Goal: Information Seeking & Learning: Compare options

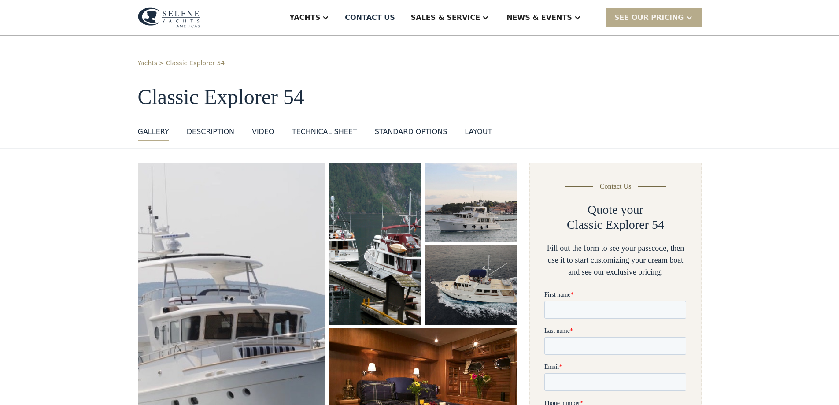
click at [466, 130] on div "layout" at bounding box center [478, 131] width 27 height 11
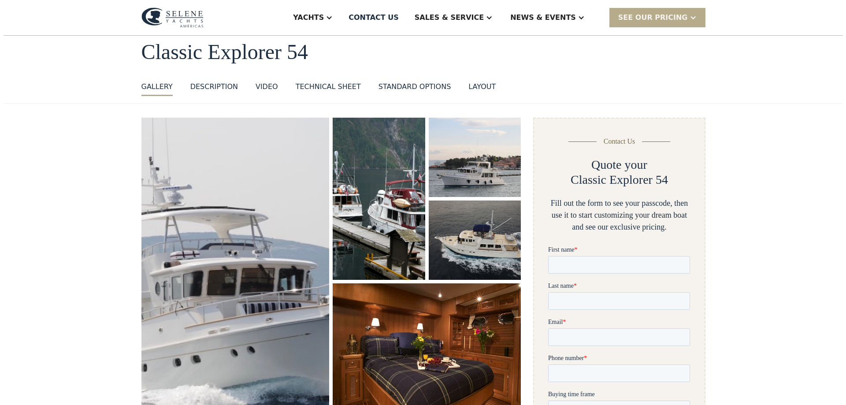
scroll to position [88, 0]
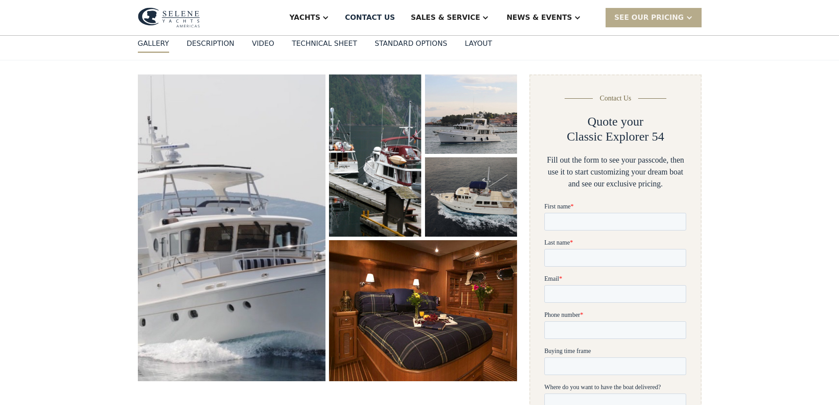
click at [411, 293] on img "open lightbox" at bounding box center [423, 311] width 195 height 146
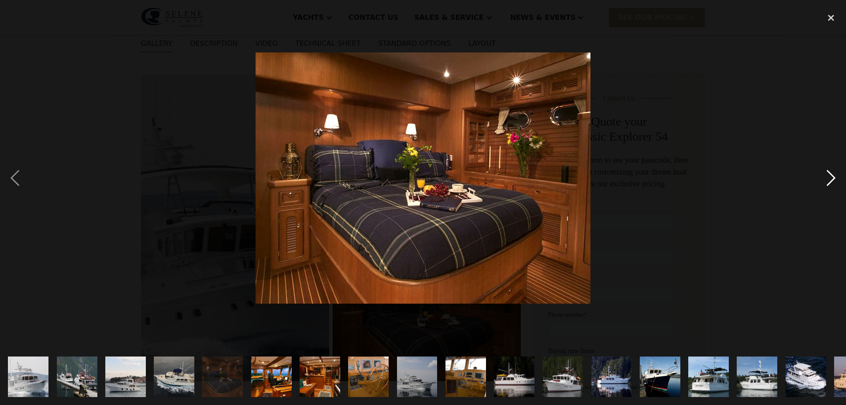
click at [836, 177] on div "next image" at bounding box center [831, 178] width 30 height 340
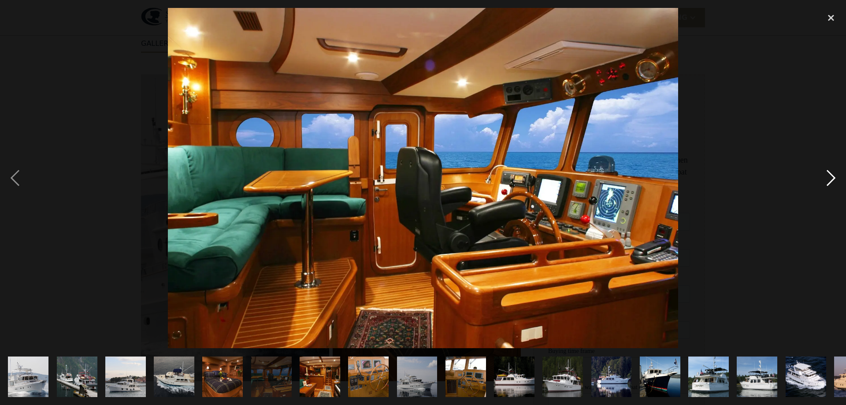
click at [834, 180] on div "next image" at bounding box center [831, 178] width 30 height 340
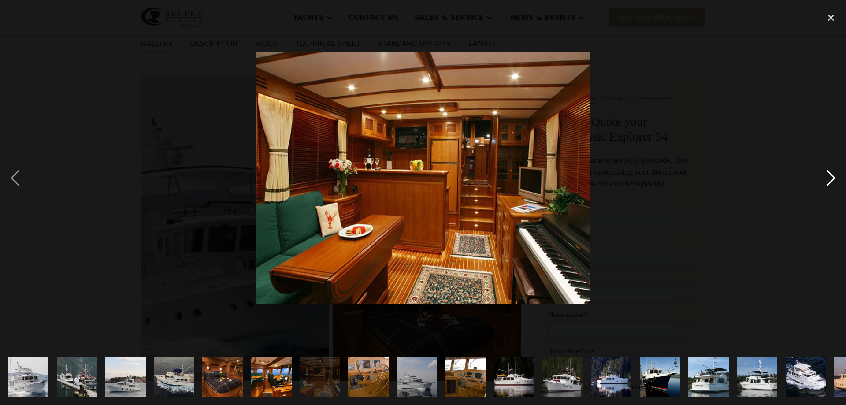
click at [839, 176] on div "next image" at bounding box center [831, 178] width 30 height 340
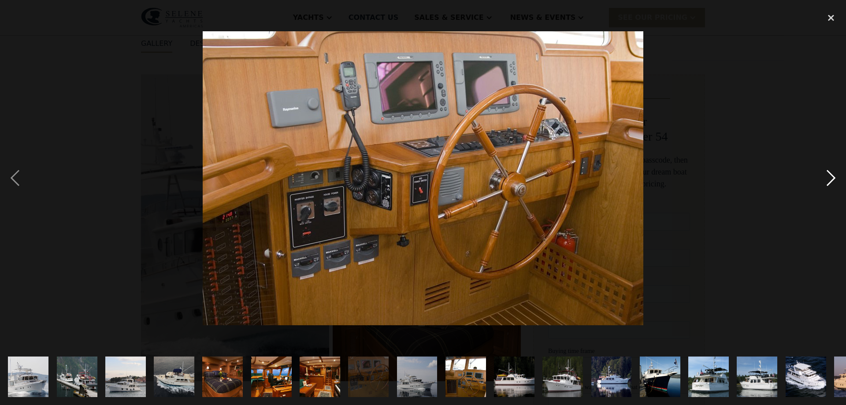
click at [839, 176] on div "next image" at bounding box center [831, 178] width 30 height 340
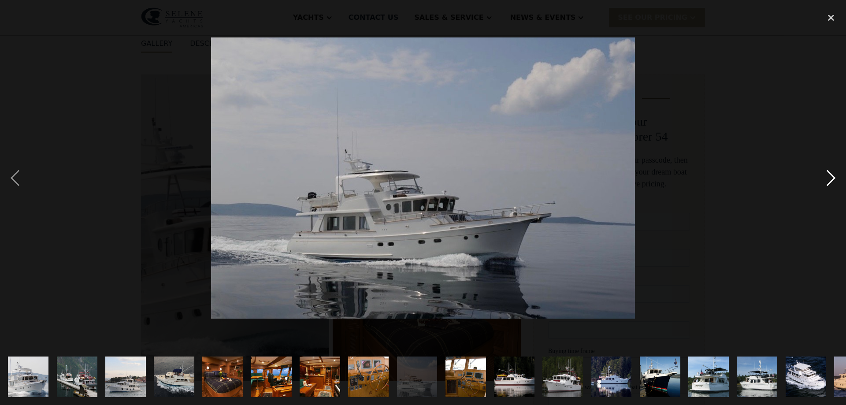
click at [839, 177] on div "next image" at bounding box center [831, 178] width 30 height 340
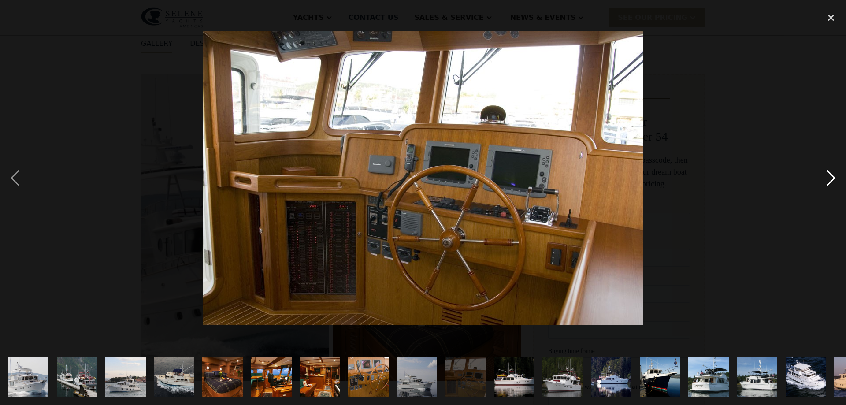
click at [830, 176] on div "next image" at bounding box center [831, 178] width 30 height 340
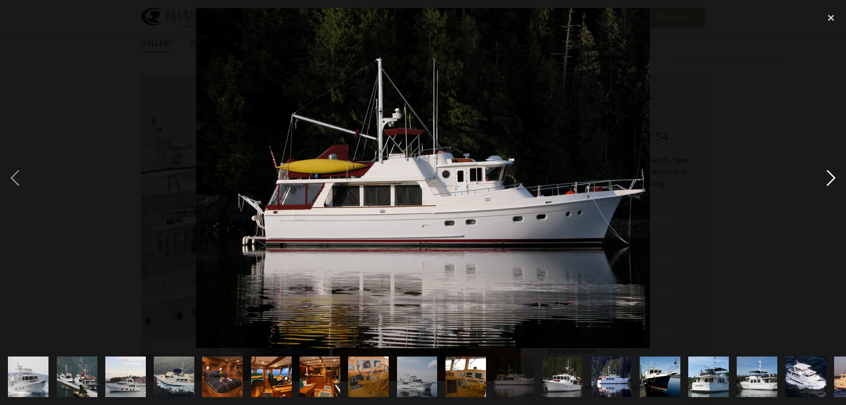
click at [829, 182] on div "next image" at bounding box center [831, 178] width 30 height 340
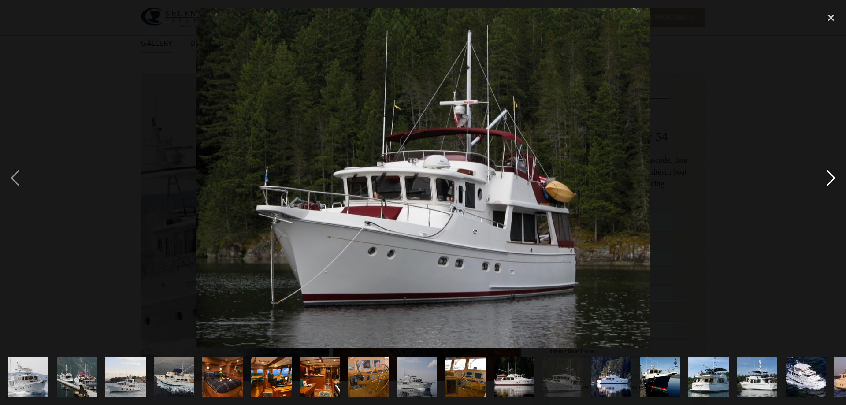
click at [829, 182] on div "next image" at bounding box center [831, 178] width 30 height 340
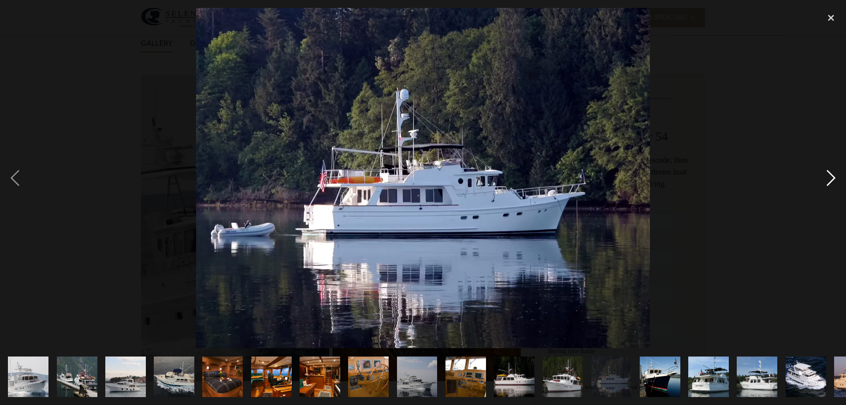
click at [829, 182] on div "next image" at bounding box center [831, 178] width 30 height 340
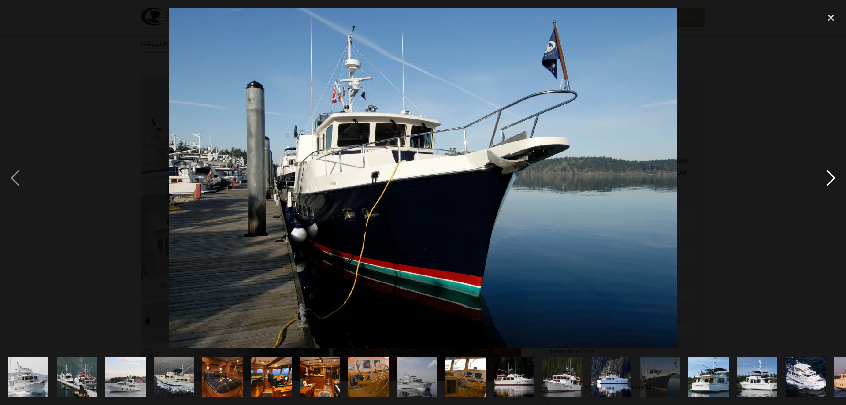
click at [829, 182] on div "next image" at bounding box center [831, 178] width 30 height 340
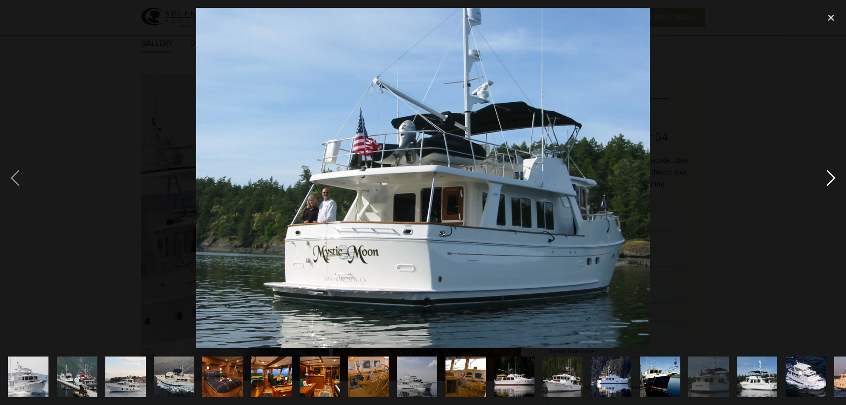
click at [829, 182] on div "next image" at bounding box center [831, 178] width 30 height 340
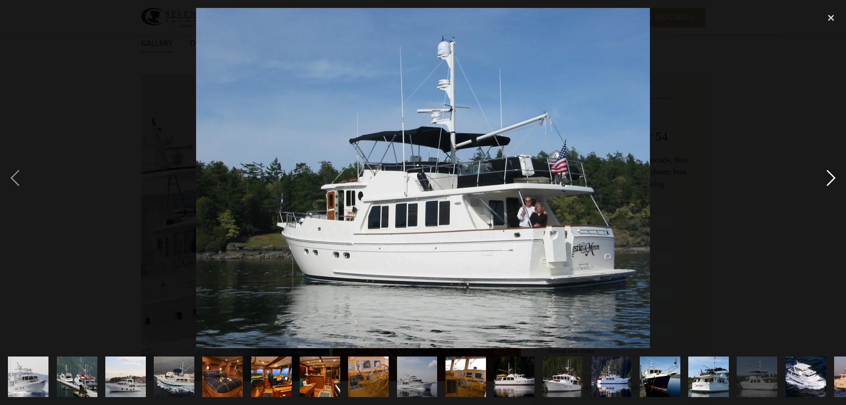
click at [829, 181] on div "next image" at bounding box center [831, 178] width 30 height 340
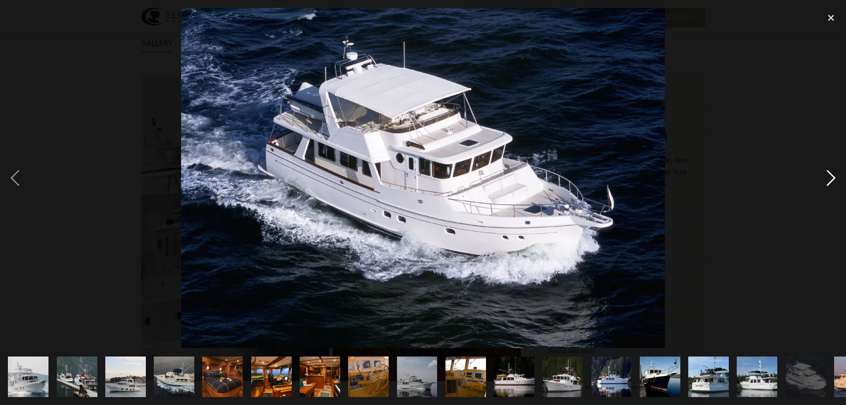
click at [829, 181] on div "next image" at bounding box center [831, 178] width 30 height 340
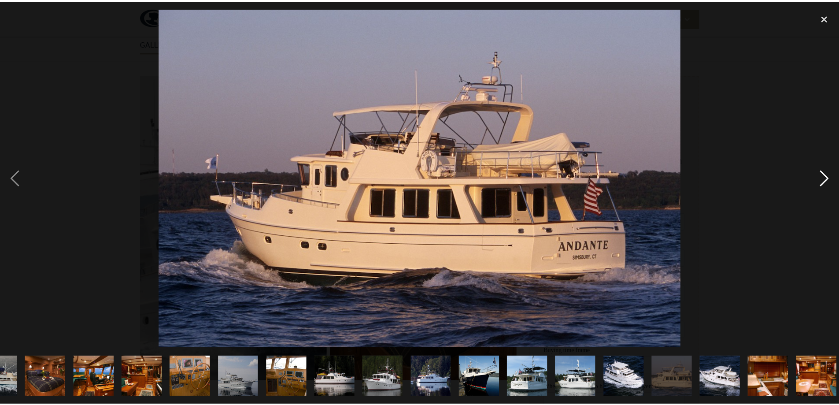
scroll to position [0, 182]
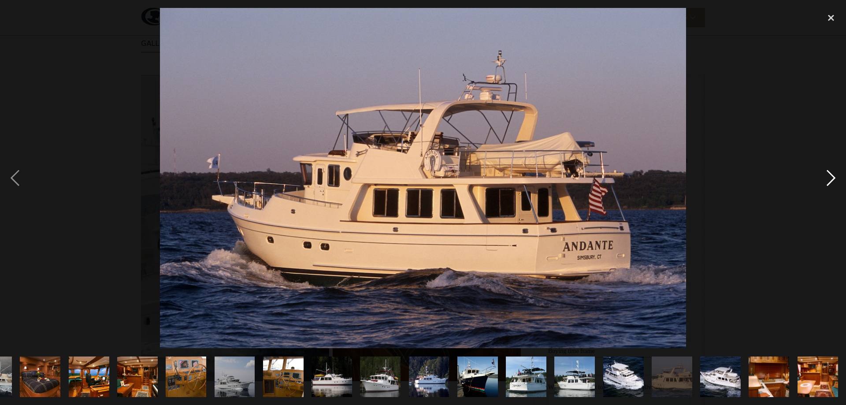
click at [829, 181] on div "next image" at bounding box center [831, 178] width 30 height 340
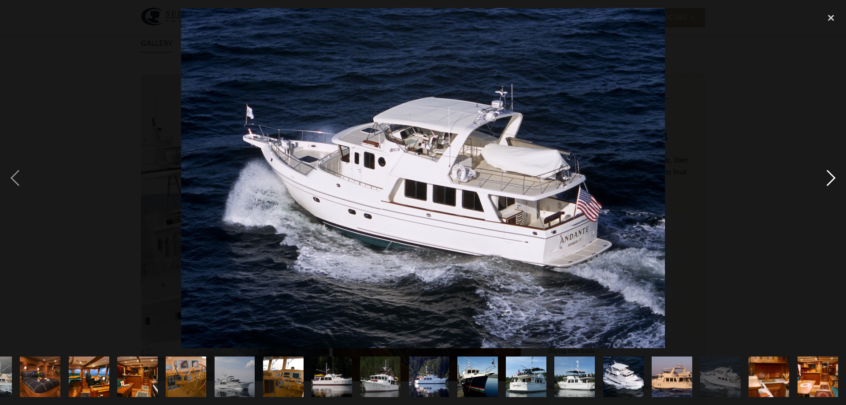
click at [829, 181] on div "next image" at bounding box center [831, 178] width 30 height 340
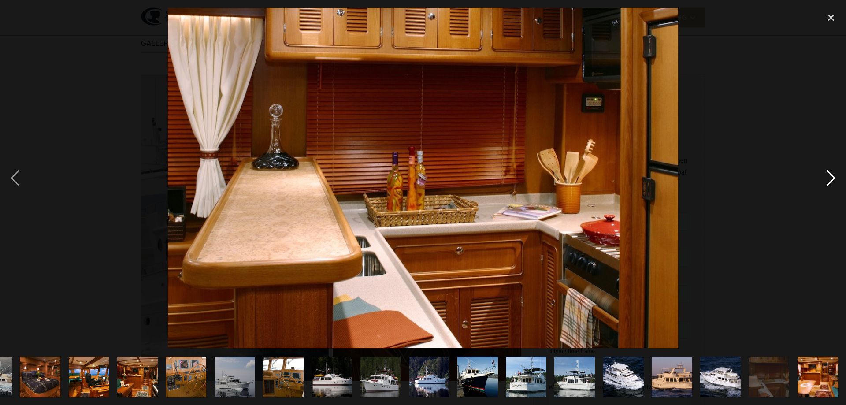
click at [829, 179] on div "next image" at bounding box center [831, 178] width 30 height 340
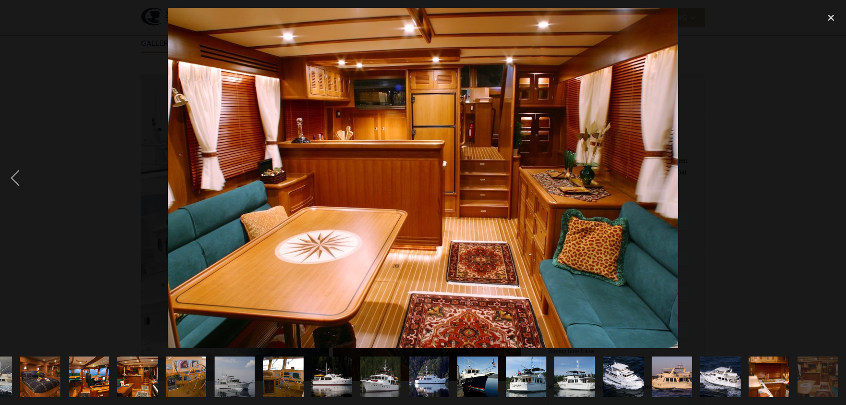
click at [829, 179] on div "next image" at bounding box center [831, 178] width 30 height 340
click at [15, 180] on div "previous image" at bounding box center [15, 178] width 30 height 340
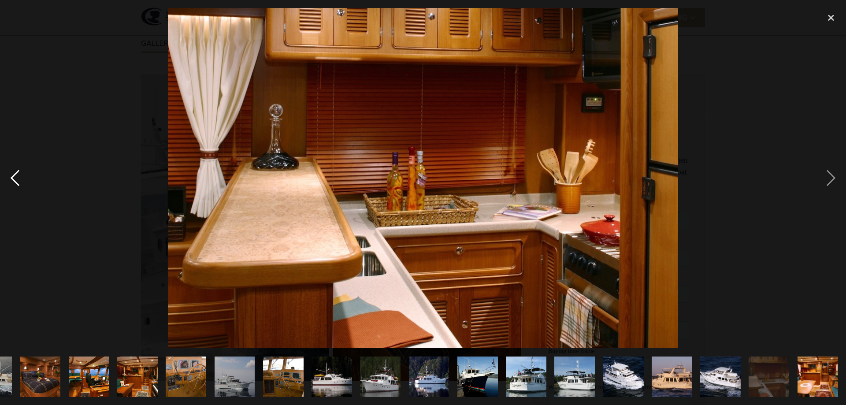
drag, startPoint x: 21, startPoint y: 176, endPoint x: 25, endPoint y: 173, distance: 5.0
click at [23, 174] on div "previous image" at bounding box center [15, 178] width 30 height 340
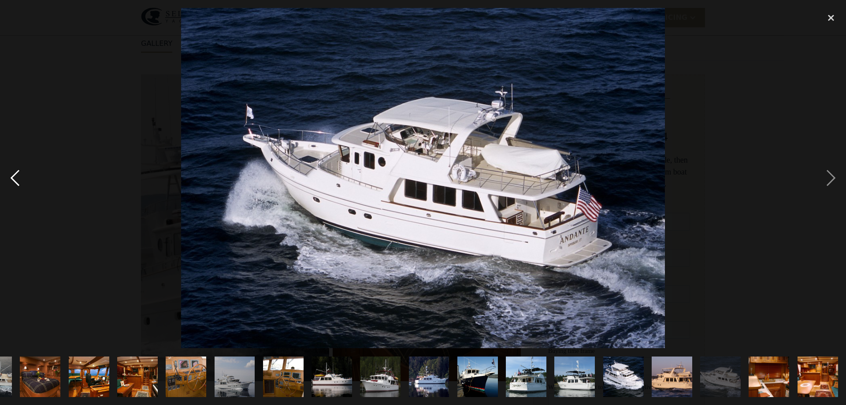
click at [13, 174] on div "previous image" at bounding box center [15, 178] width 30 height 340
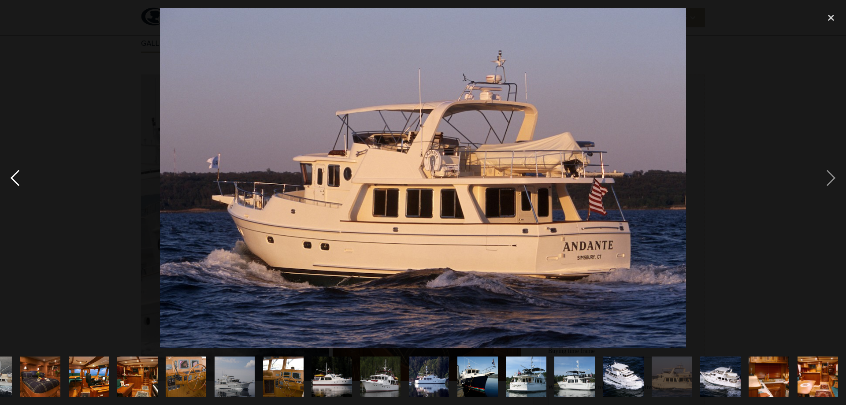
click at [13, 174] on div "previous image" at bounding box center [15, 178] width 30 height 340
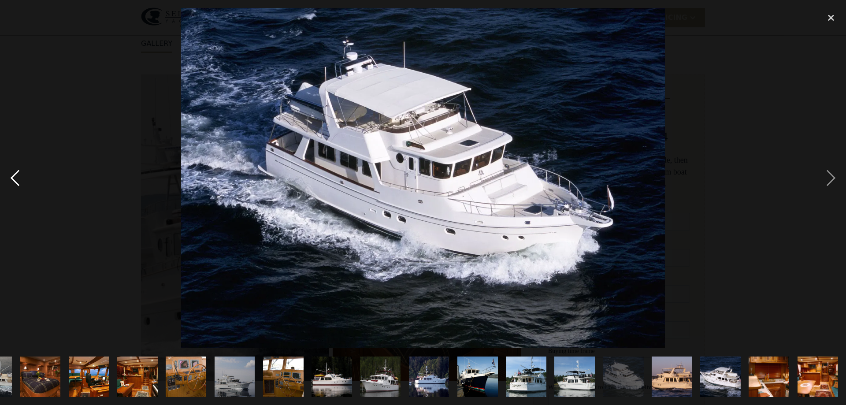
click at [16, 177] on div "previous image" at bounding box center [15, 178] width 30 height 340
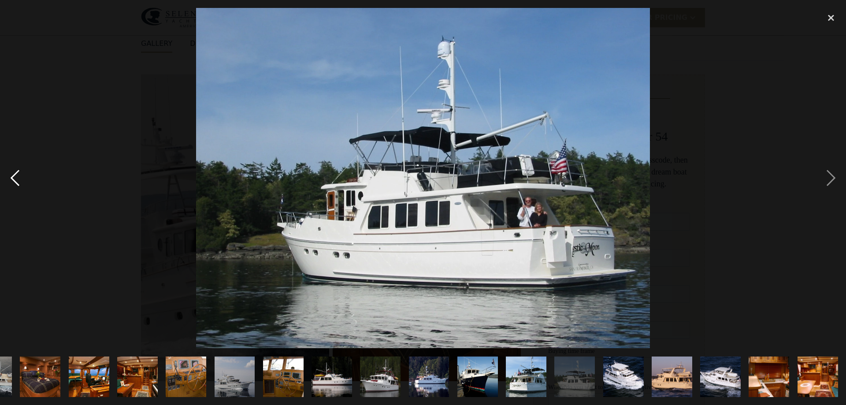
click at [15, 178] on div "previous image" at bounding box center [15, 178] width 30 height 340
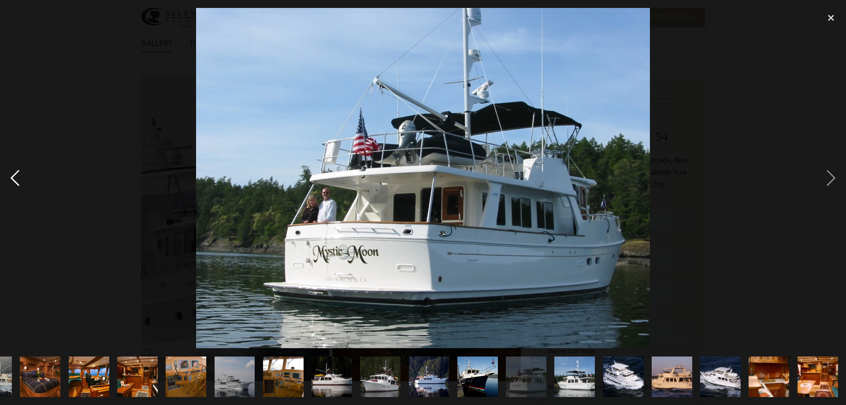
click at [18, 176] on div "previous image" at bounding box center [15, 178] width 30 height 340
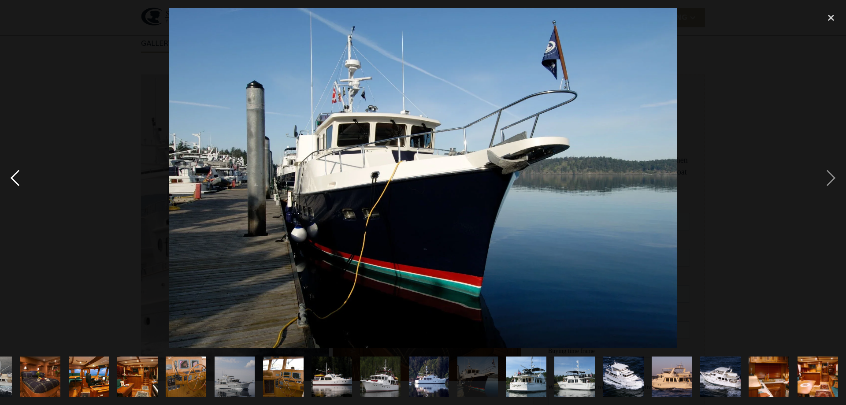
click at [19, 176] on div "previous image" at bounding box center [15, 178] width 30 height 340
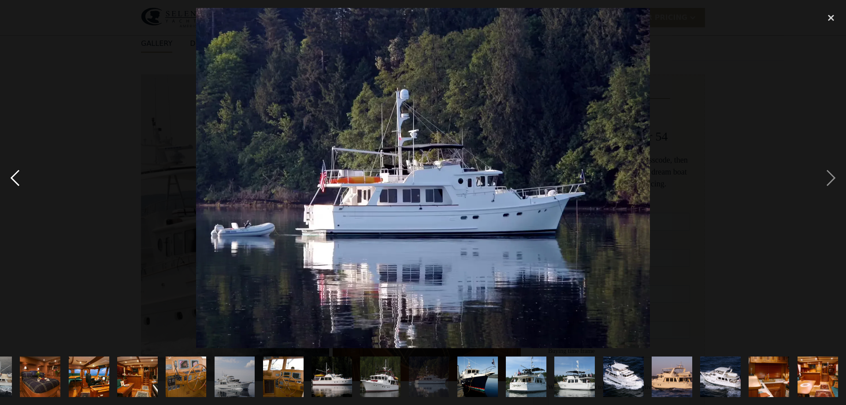
click at [22, 174] on div "previous image" at bounding box center [15, 178] width 30 height 340
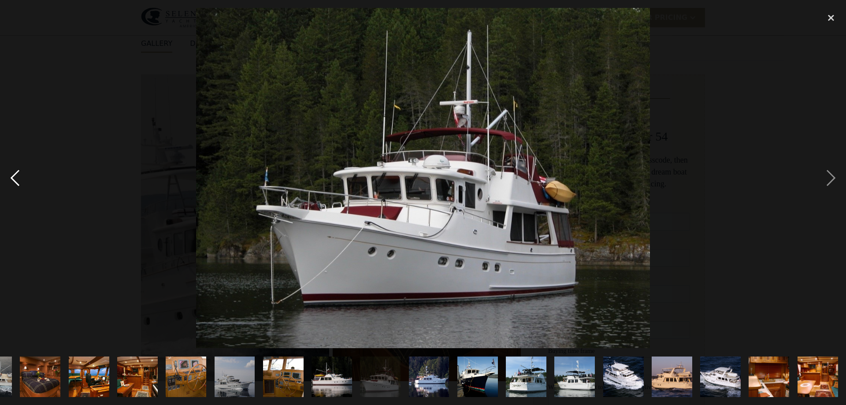
click at [22, 174] on div "previous image" at bounding box center [15, 178] width 30 height 340
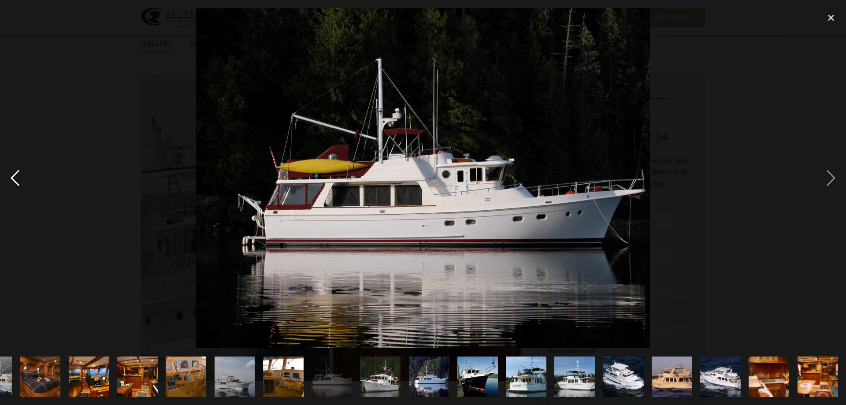
click at [22, 174] on div "previous image" at bounding box center [15, 178] width 30 height 340
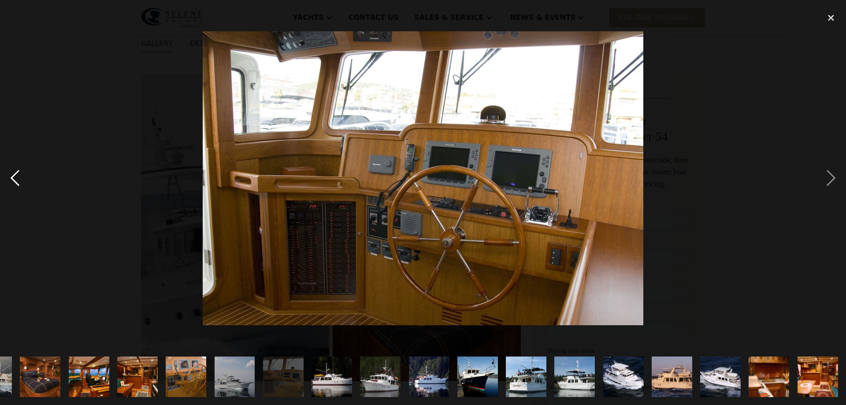
click at [22, 174] on div "previous image" at bounding box center [15, 178] width 30 height 340
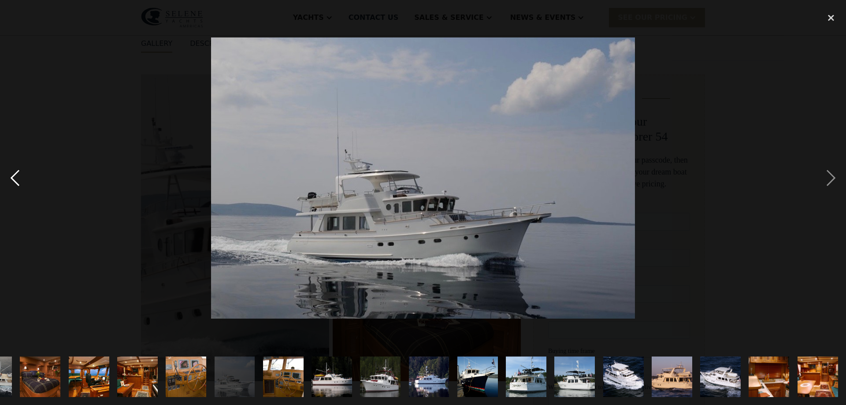
click at [22, 172] on div "previous image" at bounding box center [15, 178] width 30 height 340
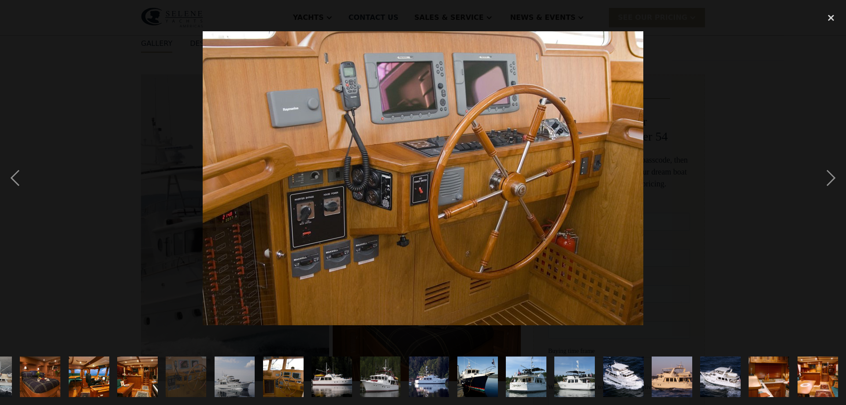
click at [31, 167] on div at bounding box center [423, 178] width 846 height 340
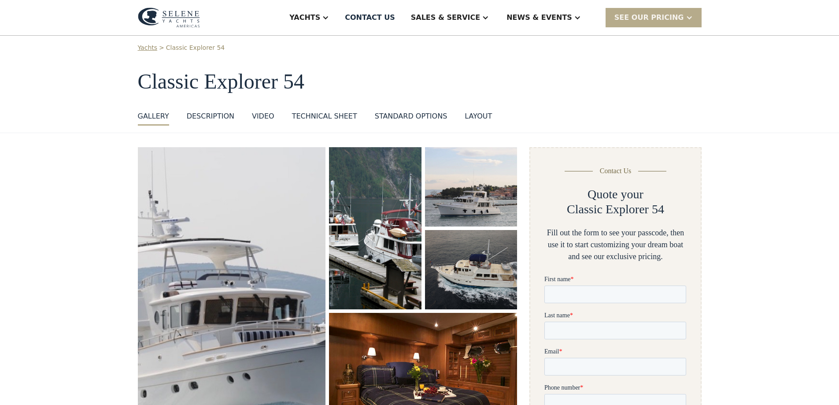
scroll to position [0, 0]
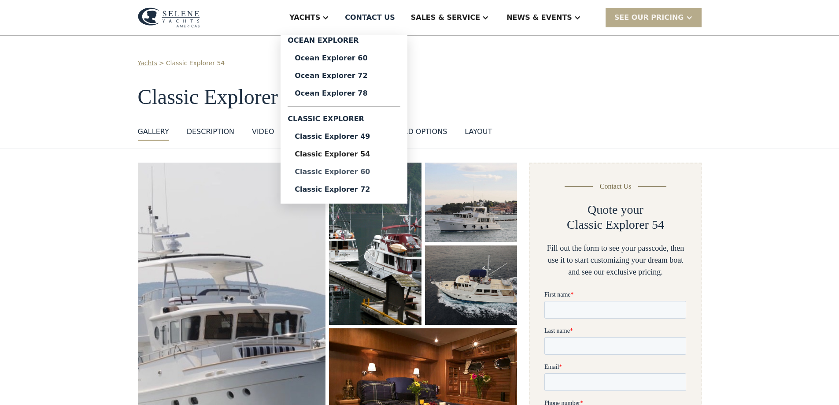
click at [374, 172] on div "Classic Explorer 60" at bounding box center [344, 171] width 99 height 7
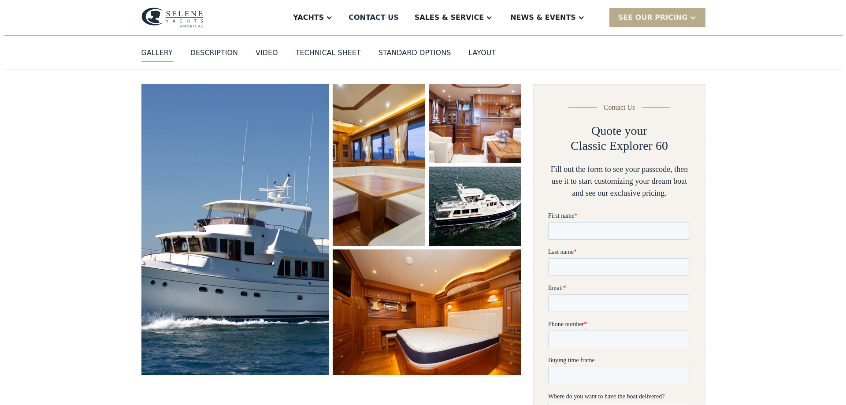
scroll to position [88, 0]
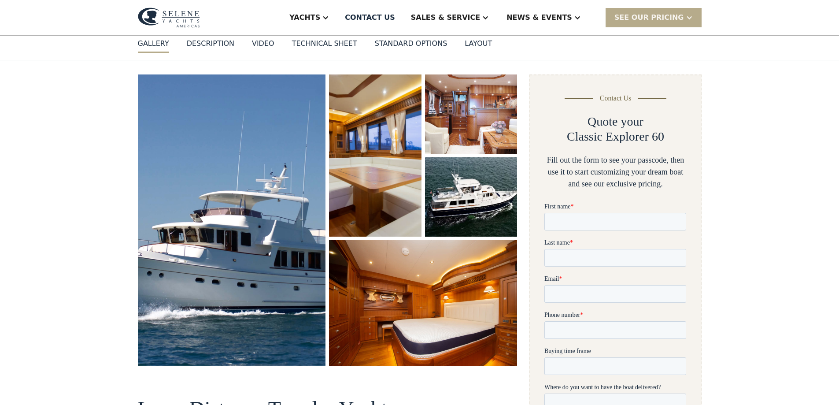
click at [367, 102] on img "open lightbox" at bounding box center [375, 156] width 98 height 172
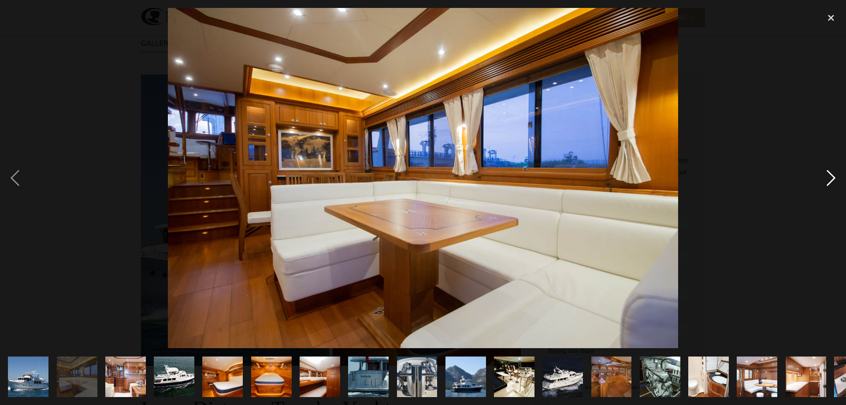
click at [828, 182] on div "next image" at bounding box center [831, 178] width 30 height 340
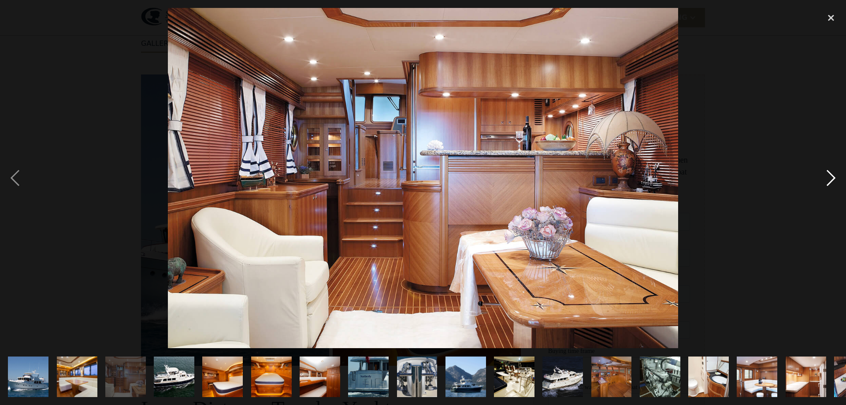
click at [828, 178] on div "next image" at bounding box center [831, 178] width 30 height 340
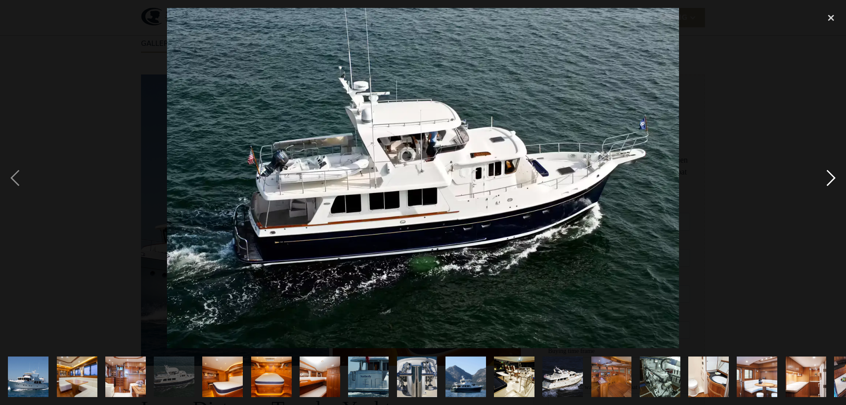
click at [832, 174] on div "next image" at bounding box center [831, 178] width 30 height 340
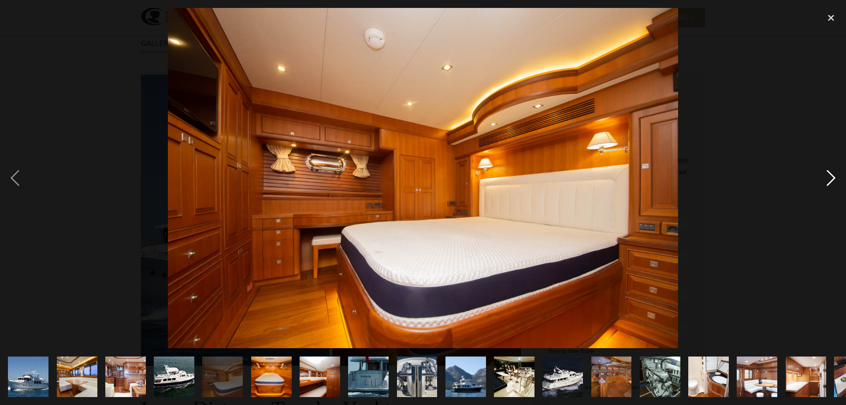
click at [832, 173] on div "next image" at bounding box center [831, 178] width 30 height 340
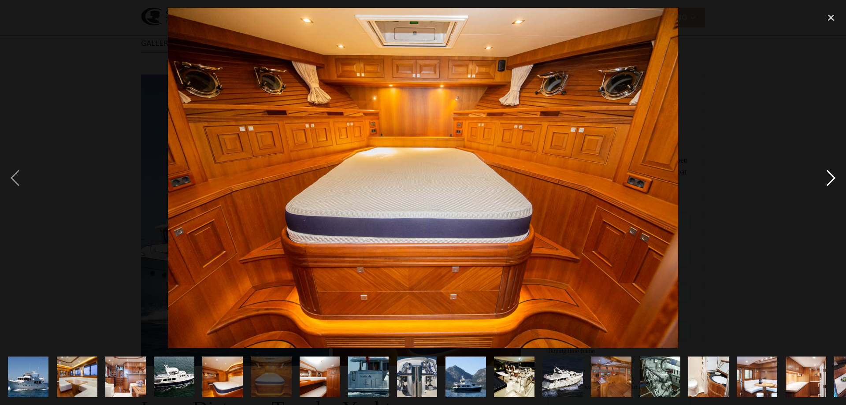
click at [832, 173] on div "next image" at bounding box center [831, 178] width 30 height 340
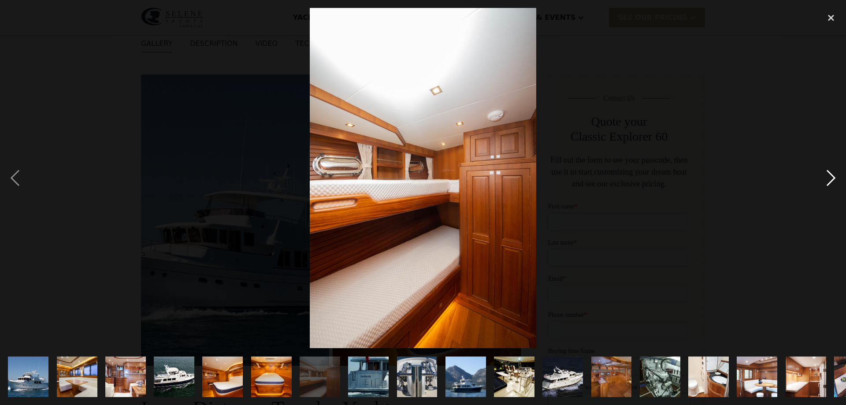
click at [832, 173] on div "next image" at bounding box center [831, 178] width 30 height 340
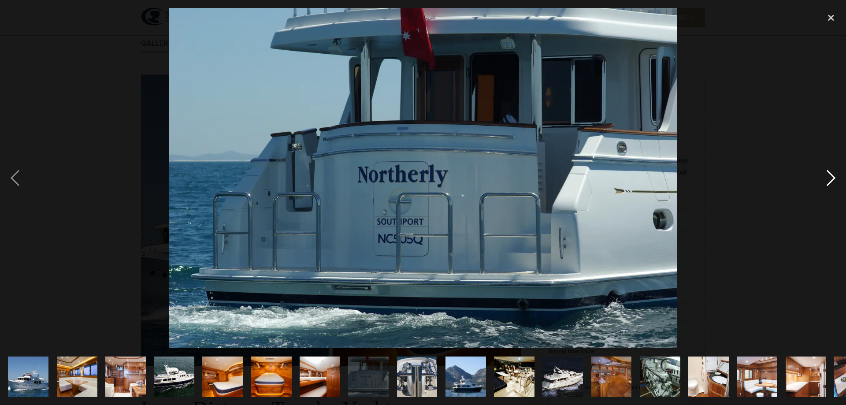
click at [832, 173] on div "next image" at bounding box center [831, 178] width 30 height 340
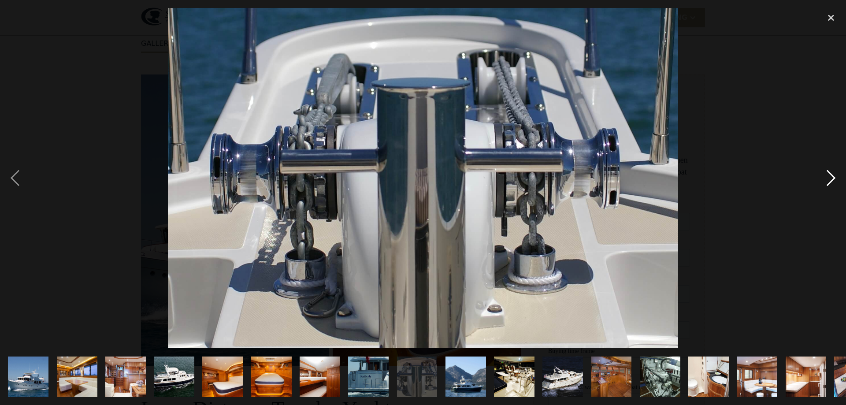
click at [832, 173] on div "next image" at bounding box center [831, 178] width 30 height 340
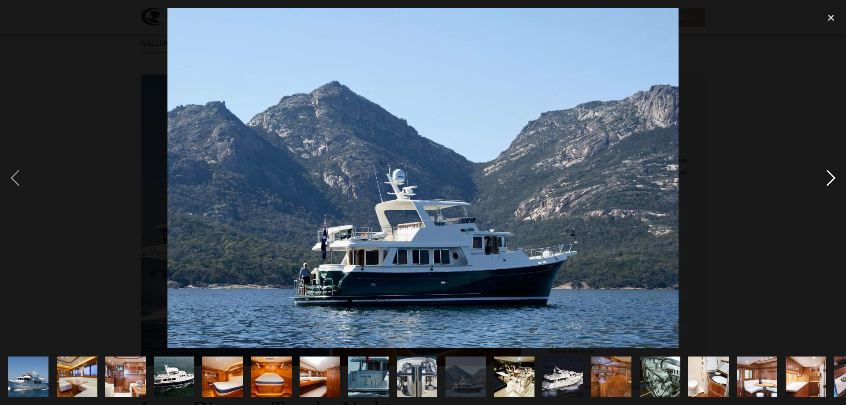
click at [832, 173] on div "next image" at bounding box center [831, 178] width 30 height 340
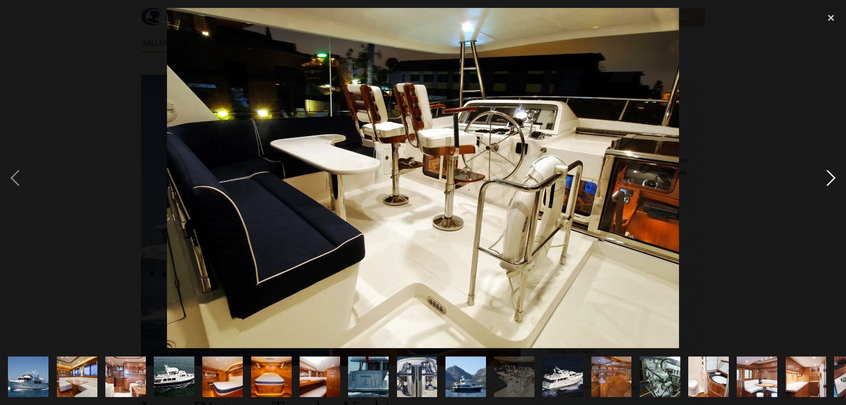
click at [832, 173] on div "next image" at bounding box center [831, 178] width 30 height 340
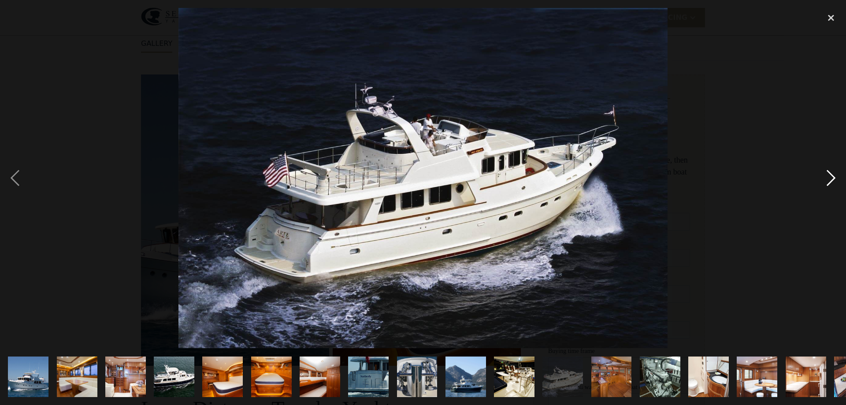
click at [832, 173] on div "next image" at bounding box center [831, 178] width 30 height 340
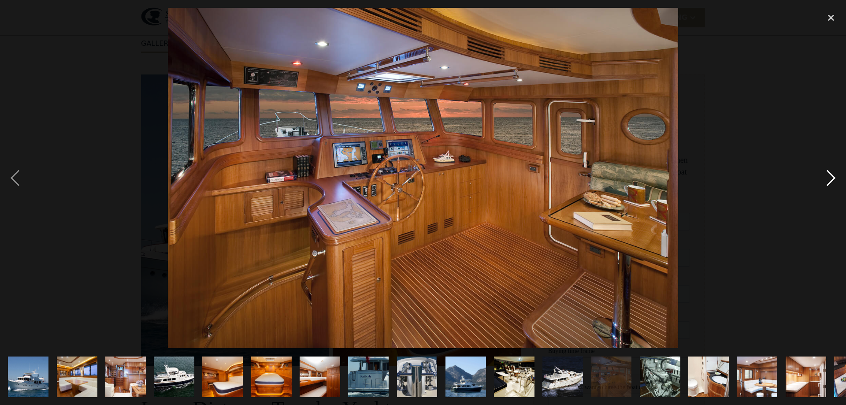
click at [832, 173] on div "next image" at bounding box center [831, 178] width 30 height 340
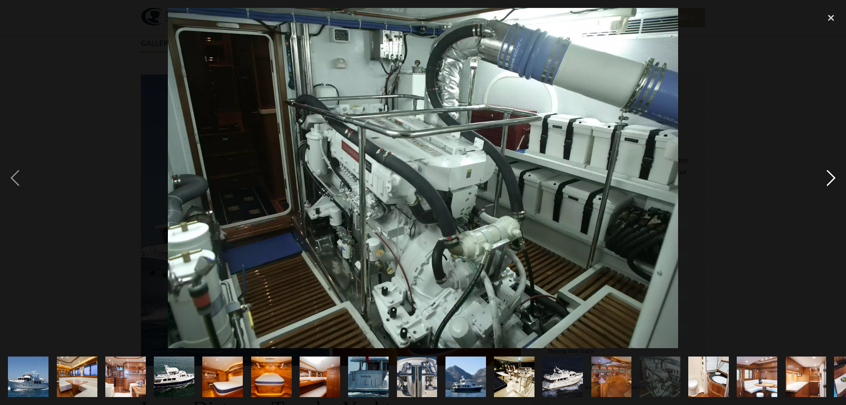
click at [830, 181] on div "next image" at bounding box center [831, 178] width 30 height 340
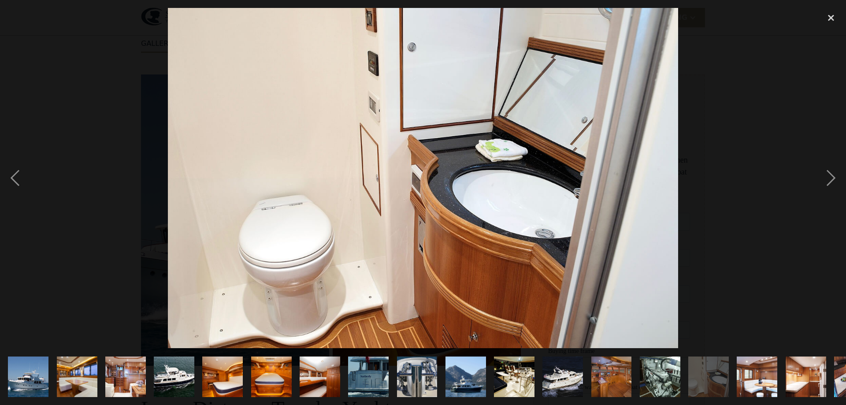
click at [814, 173] on div at bounding box center [423, 178] width 846 height 340
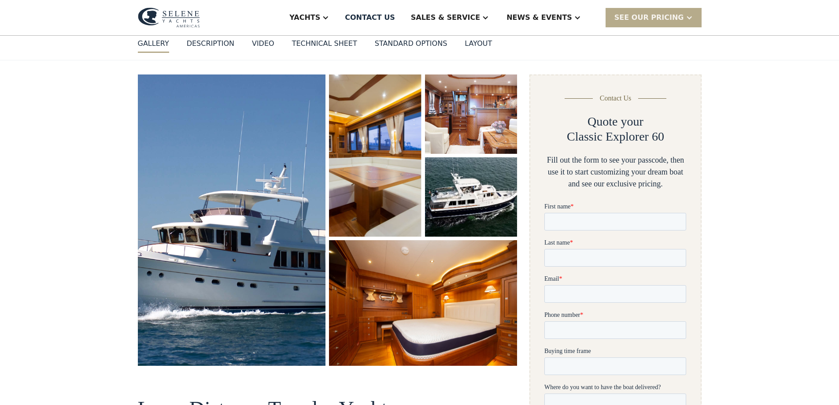
click at [423, 289] on img "open lightbox" at bounding box center [424, 303] width 192 height 128
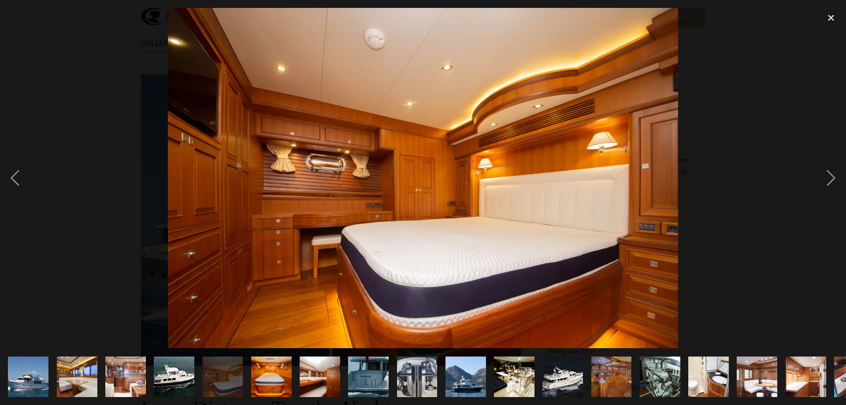
click at [33, 369] on img "show item 1 of 19" at bounding box center [28, 376] width 61 height 41
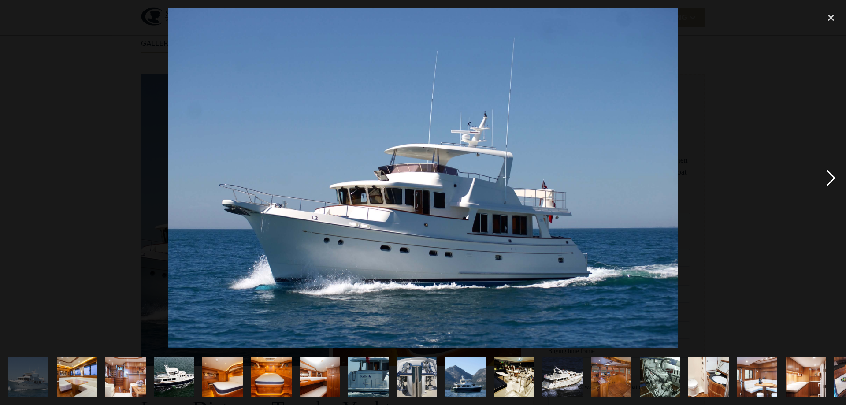
click at [827, 170] on div "next image" at bounding box center [831, 178] width 30 height 340
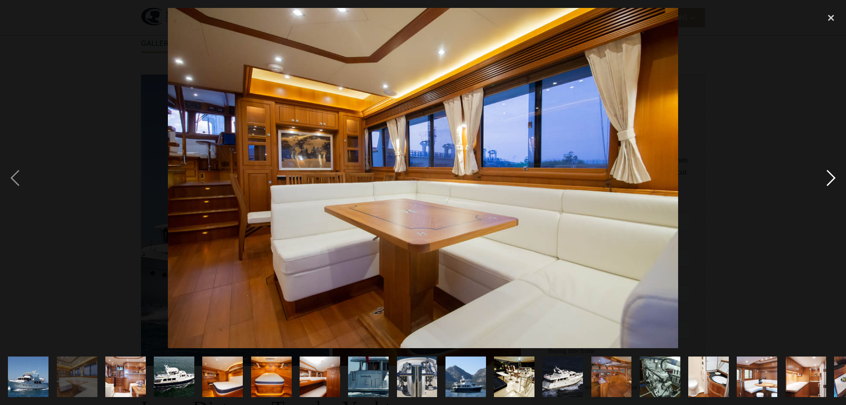
click at [827, 170] on div "next image" at bounding box center [831, 178] width 30 height 340
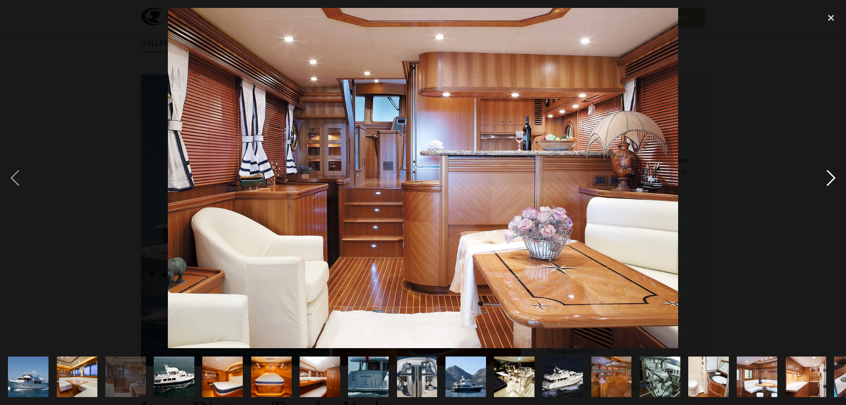
click at [827, 170] on div "next image" at bounding box center [831, 178] width 30 height 340
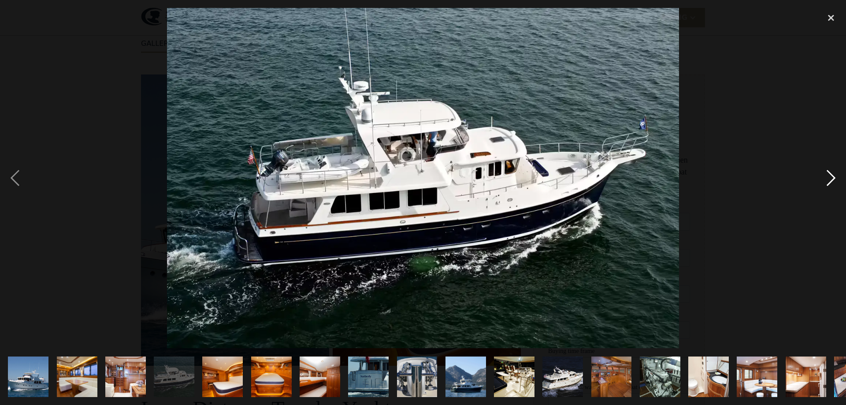
click at [827, 170] on div "next image" at bounding box center [831, 178] width 30 height 340
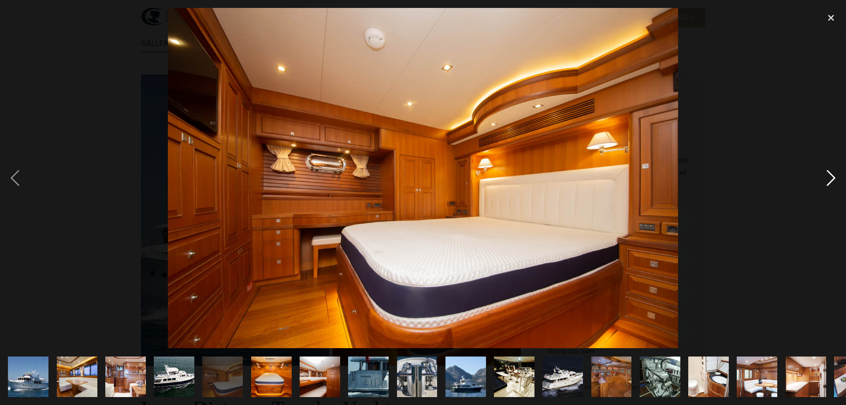
click at [827, 170] on div "next image" at bounding box center [831, 178] width 30 height 340
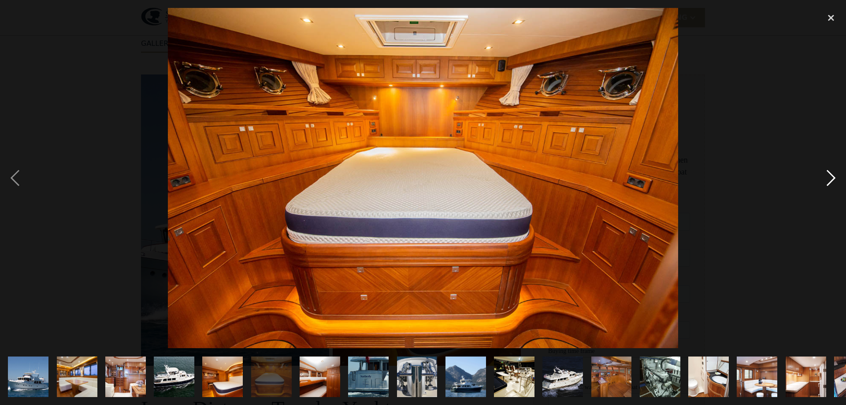
click at [827, 170] on div "next image" at bounding box center [831, 178] width 30 height 340
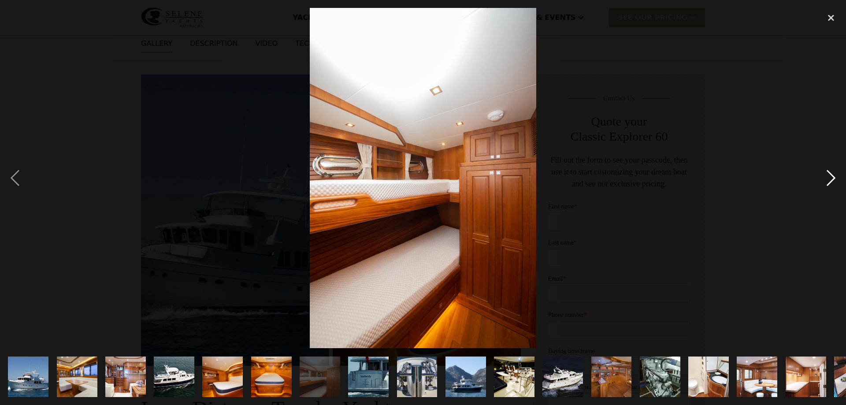
click at [827, 170] on div "next image" at bounding box center [831, 178] width 30 height 340
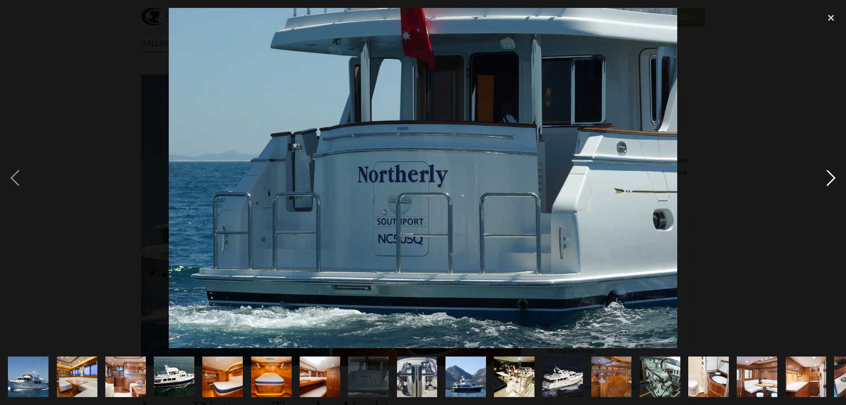
click at [827, 170] on div "next image" at bounding box center [831, 178] width 30 height 340
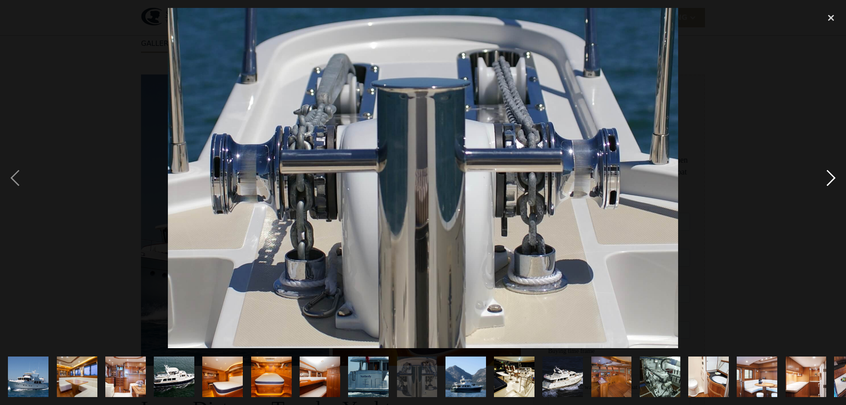
click at [827, 170] on div "next image" at bounding box center [831, 178] width 30 height 340
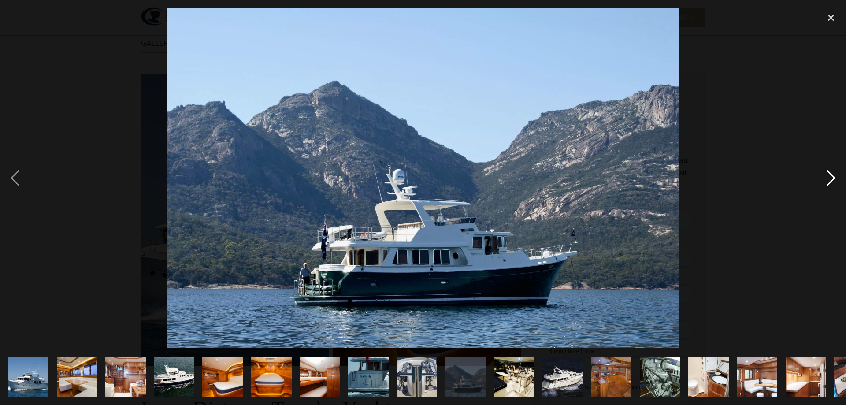
click at [827, 170] on div "next image" at bounding box center [831, 178] width 30 height 340
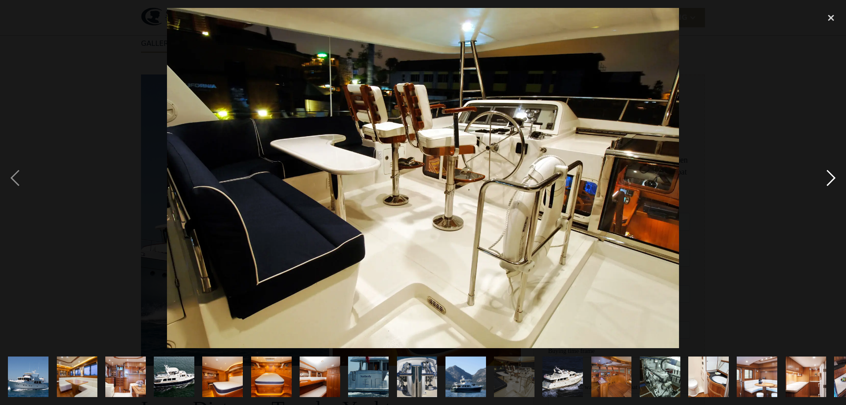
click at [827, 170] on div "next image" at bounding box center [831, 178] width 30 height 340
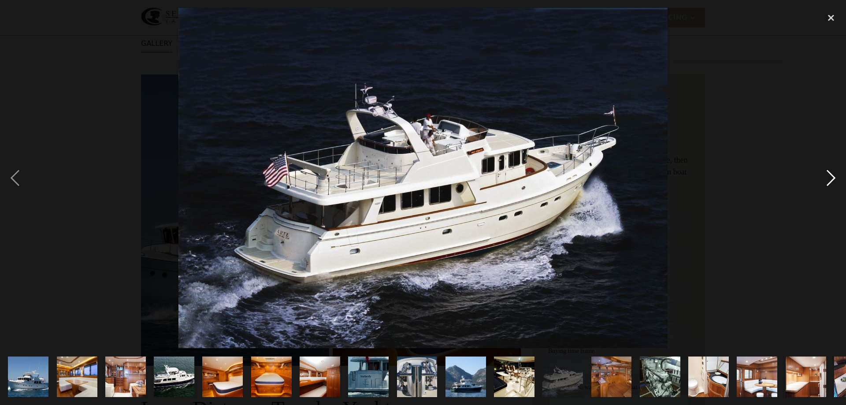
click at [827, 170] on div "next image" at bounding box center [831, 178] width 30 height 340
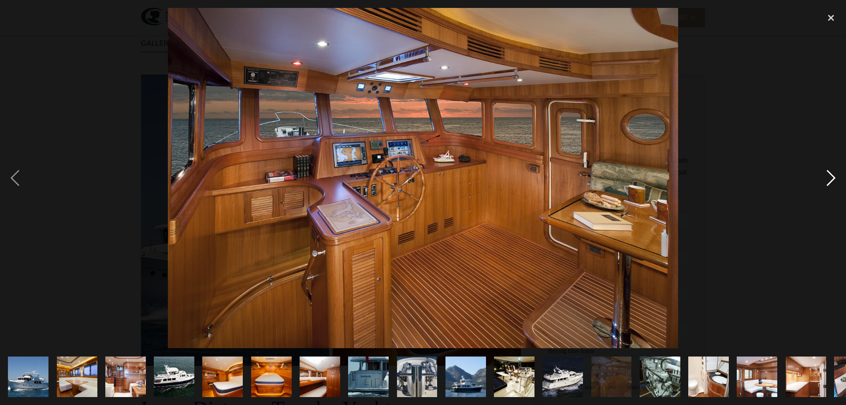
click at [827, 170] on div "next image" at bounding box center [831, 178] width 30 height 340
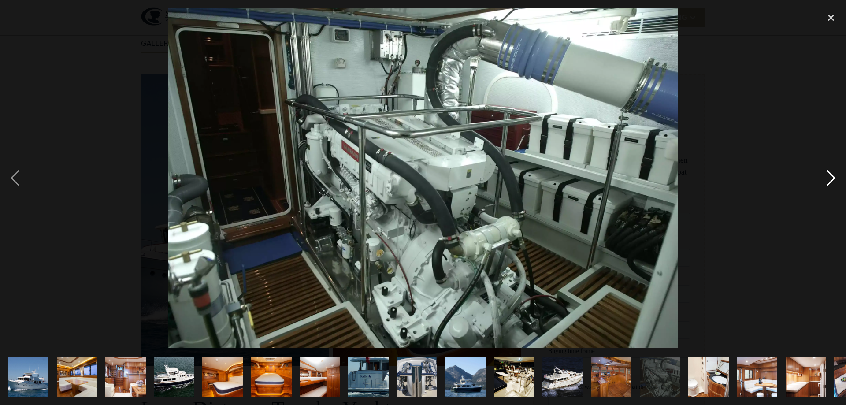
click at [827, 170] on div "next image" at bounding box center [831, 178] width 30 height 340
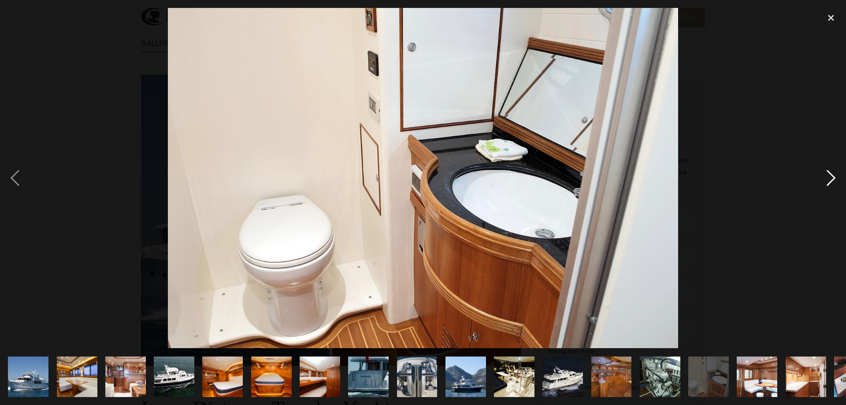
click at [827, 170] on div "next image" at bounding box center [831, 178] width 30 height 340
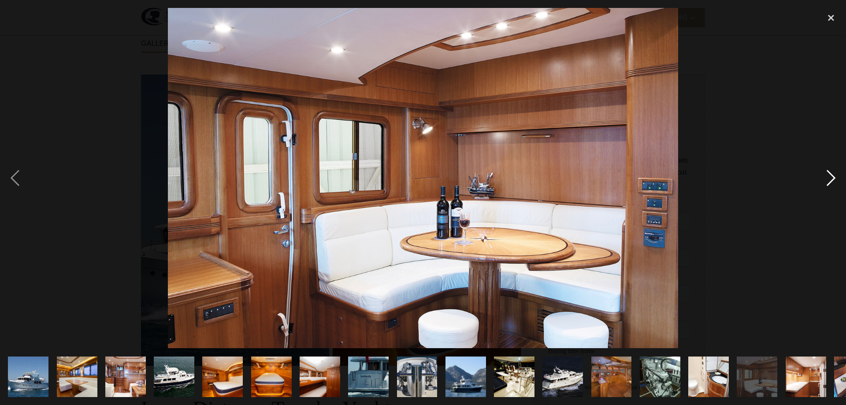
click at [827, 170] on div "next image" at bounding box center [831, 178] width 30 height 340
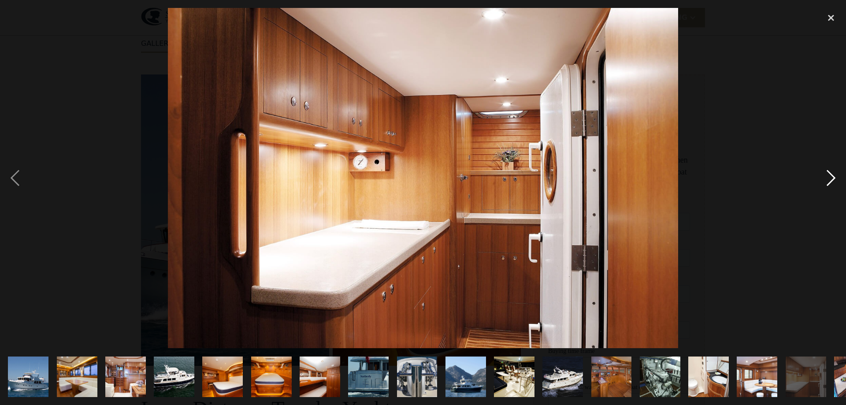
click at [827, 170] on div "next image" at bounding box center [831, 178] width 30 height 340
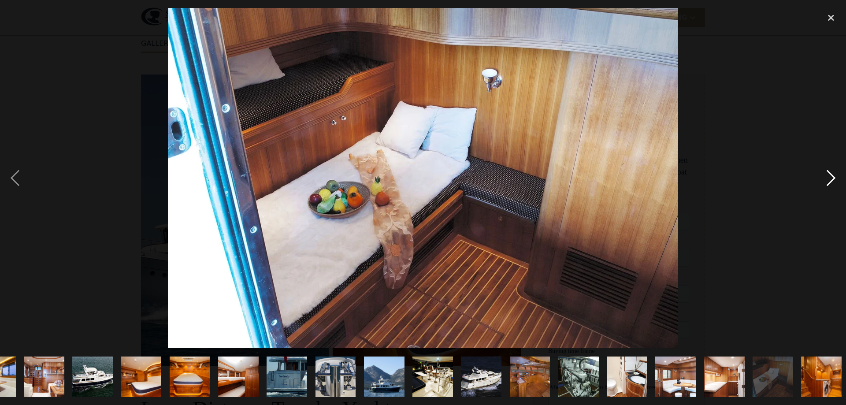
scroll to position [0, 85]
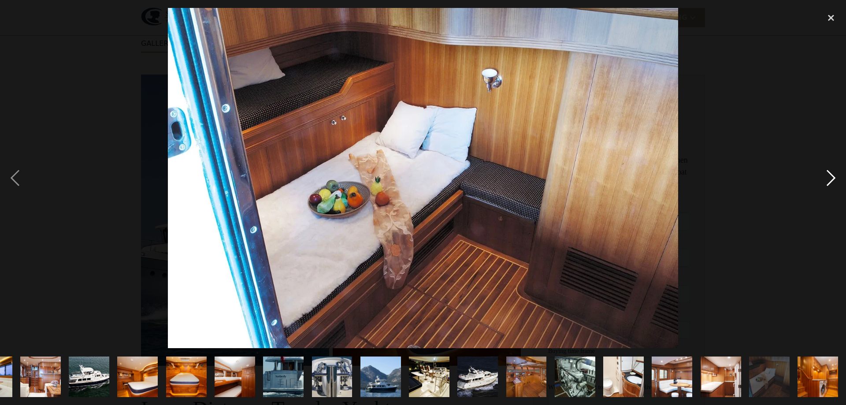
click at [827, 170] on div "next image" at bounding box center [831, 178] width 30 height 340
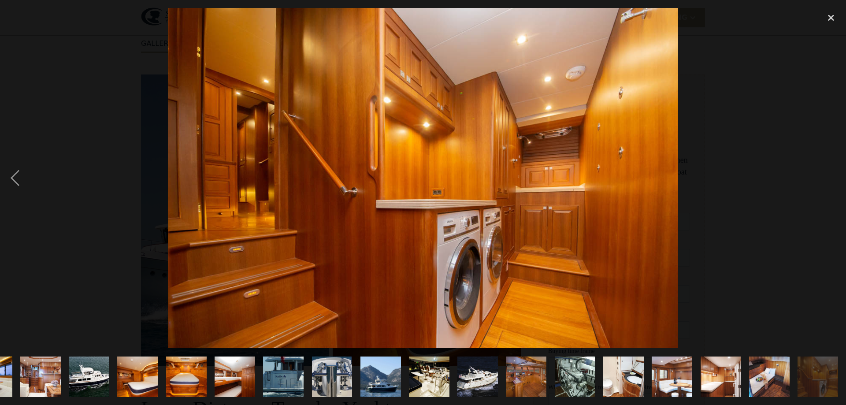
click at [827, 170] on div "next image" at bounding box center [831, 178] width 30 height 340
